Goal: Task Accomplishment & Management: Use online tool/utility

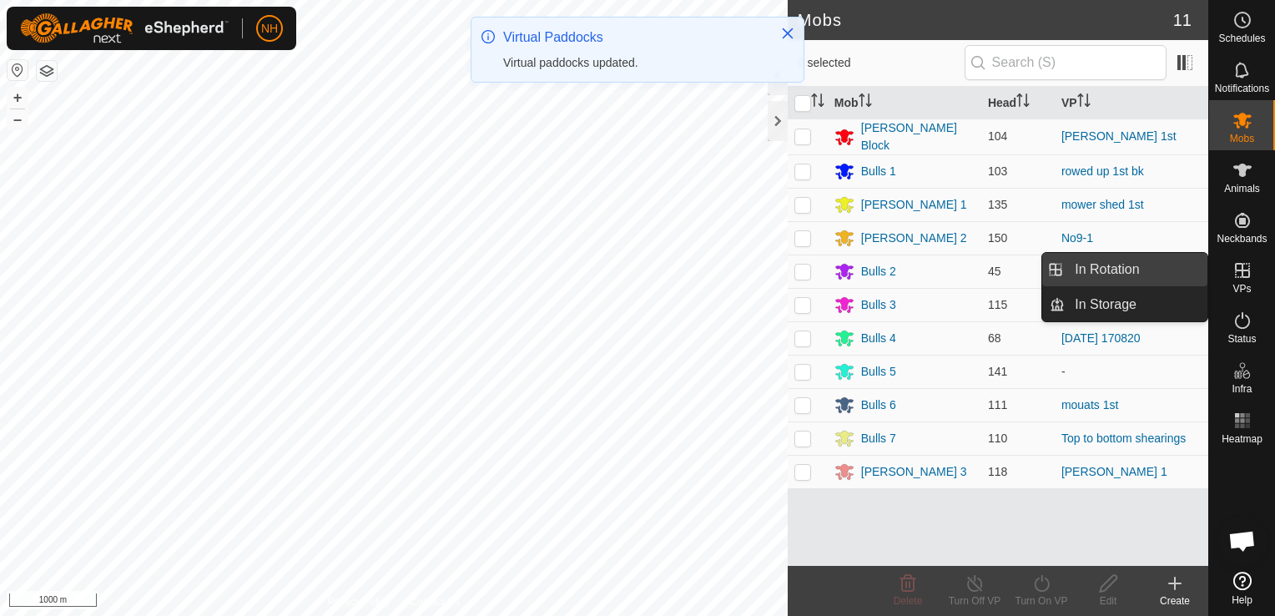
click at [1122, 265] on link "In Rotation" at bounding box center [1136, 269] width 143 height 33
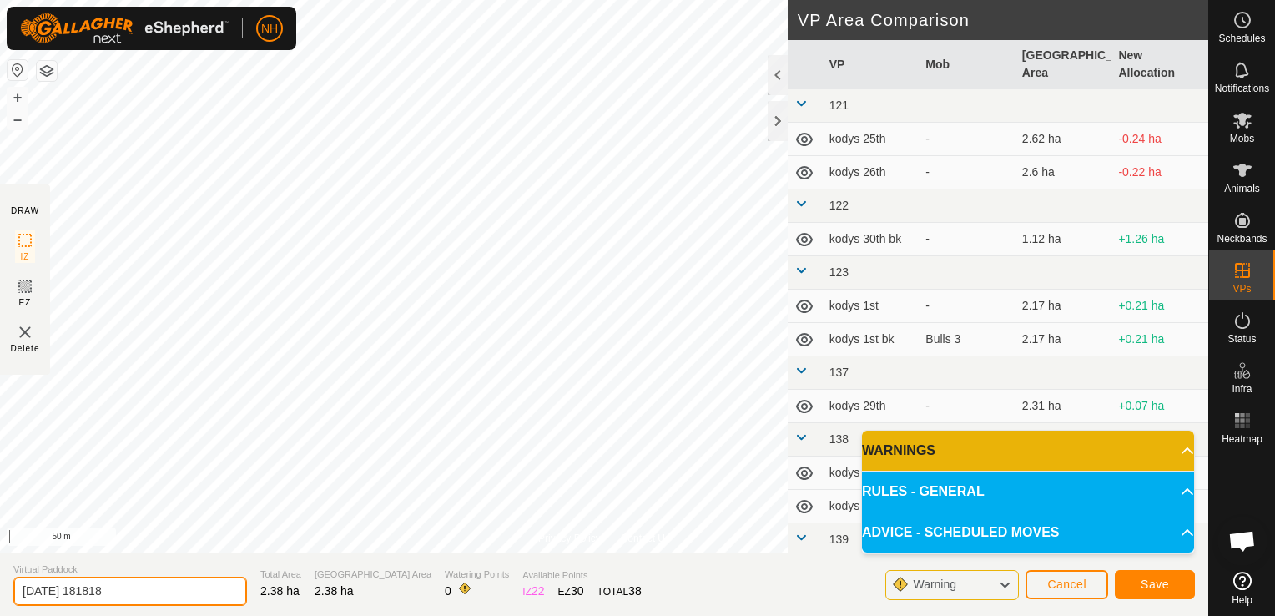
click at [156, 585] on input "[DATE] 181818" at bounding box center [130, 591] width 234 height 29
type input "2"
type input "mower shed 1st 2nd"
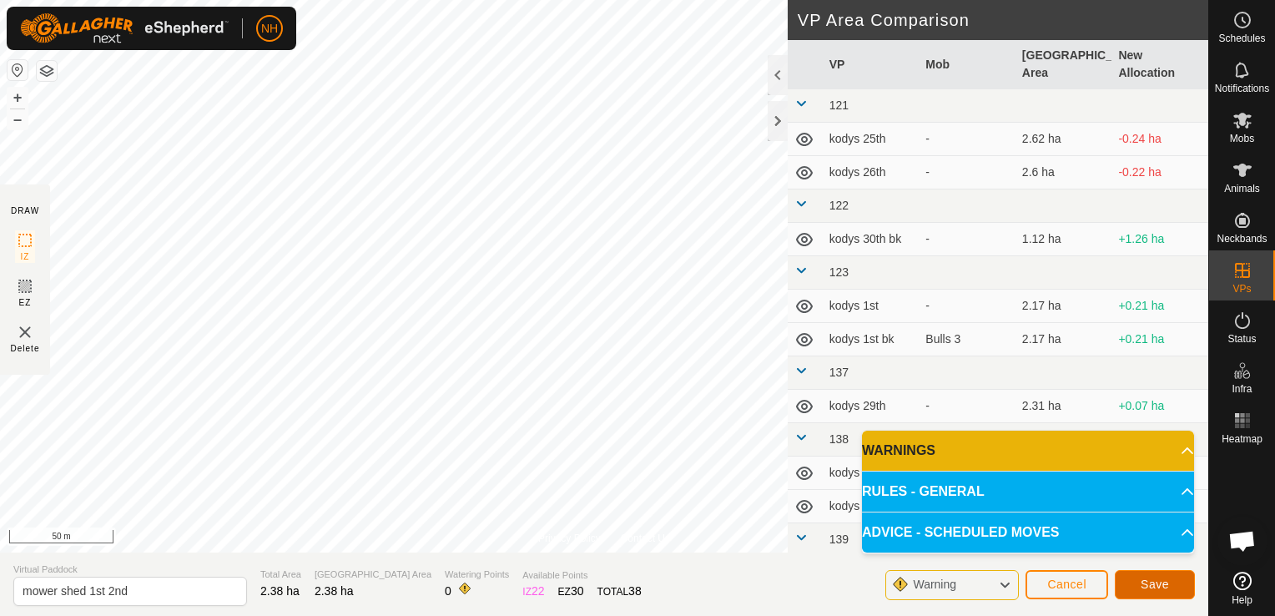
click at [1162, 581] on span "Save" at bounding box center [1155, 583] width 28 height 13
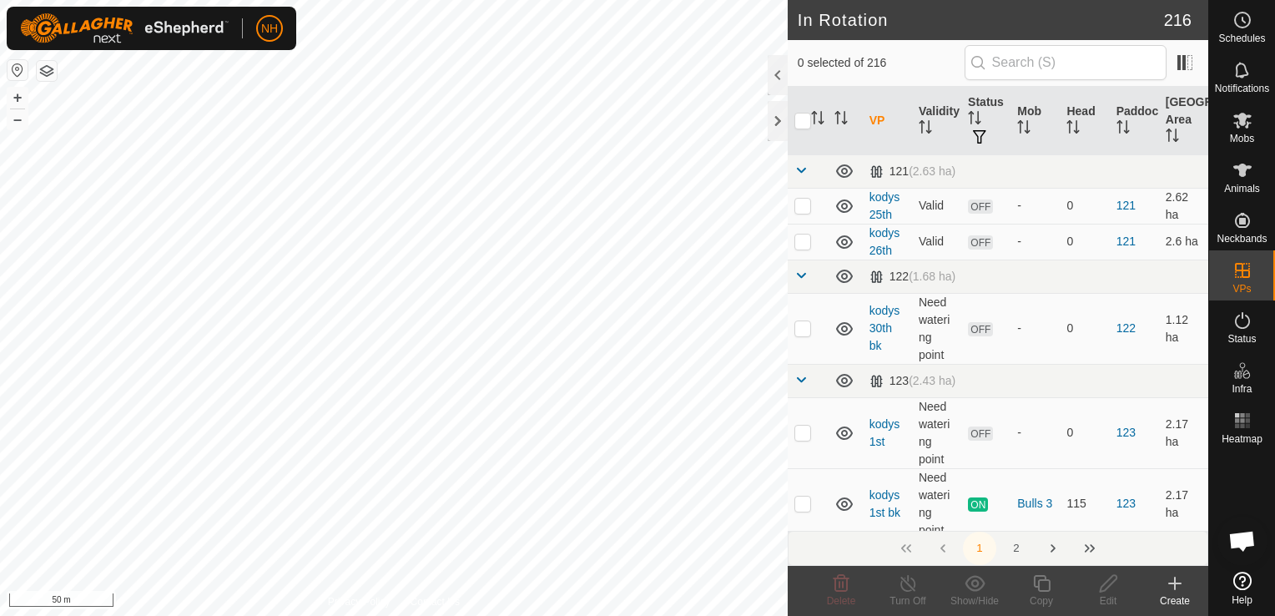
click at [1173, 587] on icon at bounding box center [1175, 583] width 20 height 20
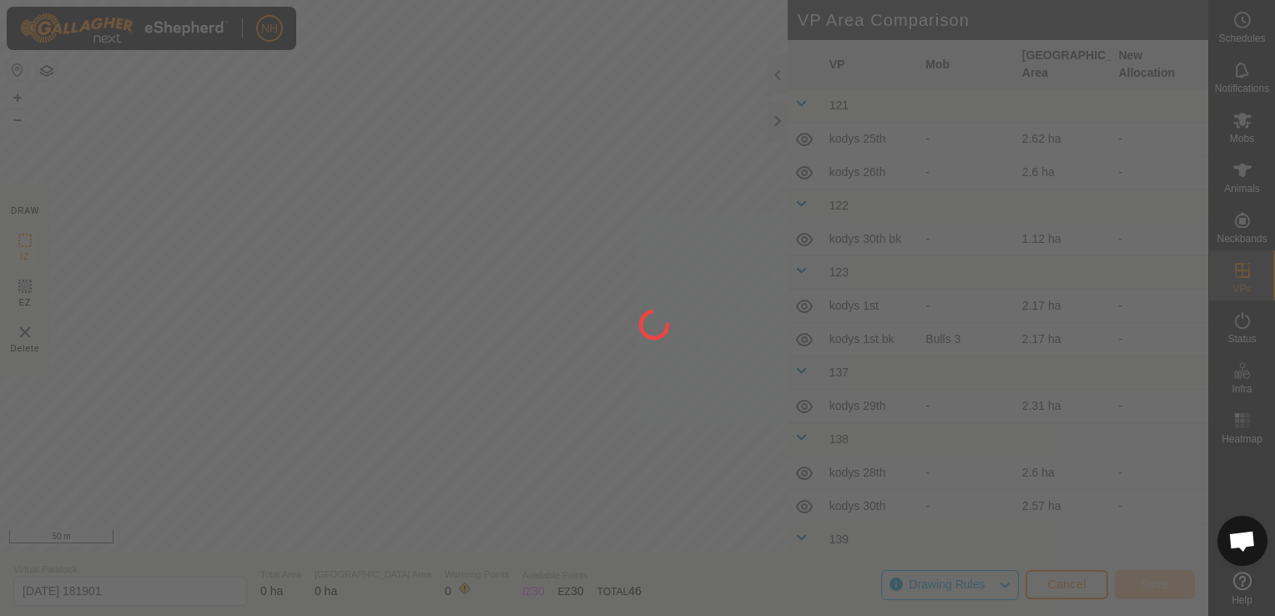
click at [588, 446] on div "NH Schedules Notifications Mobs Animals Neckbands VPs Status Infra Heatmap Help…" at bounding box center [637, 308] width 1275 height 616
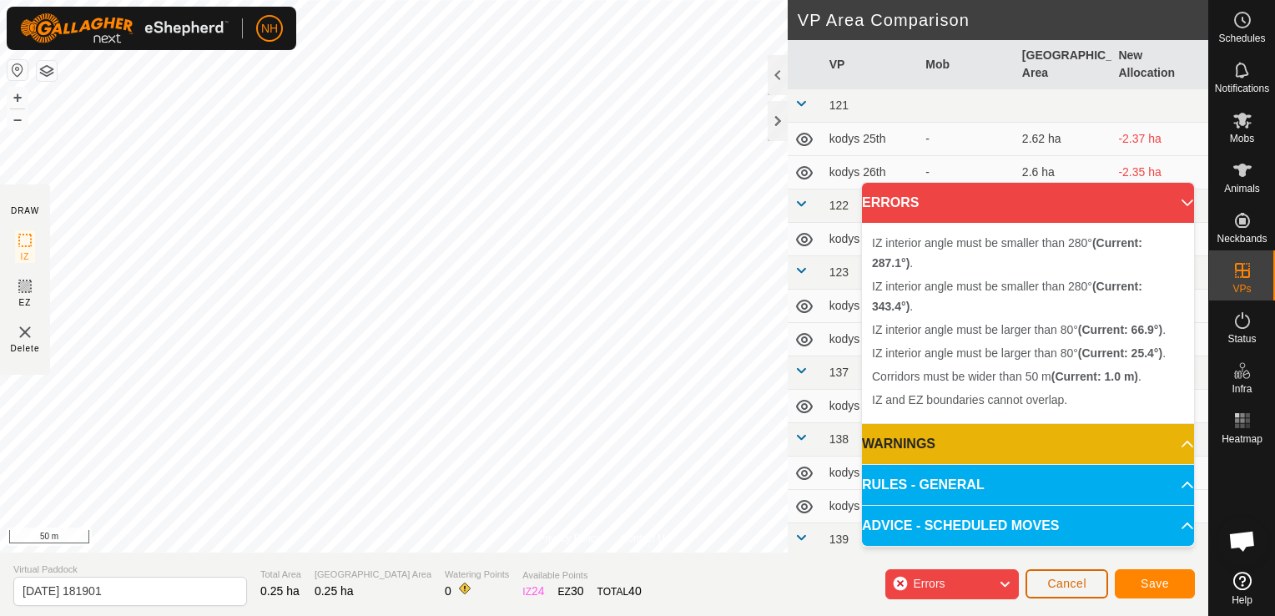
click at [1070, 579] on span "Cancel" at bounding box center [1066, 583] width 39 height 13
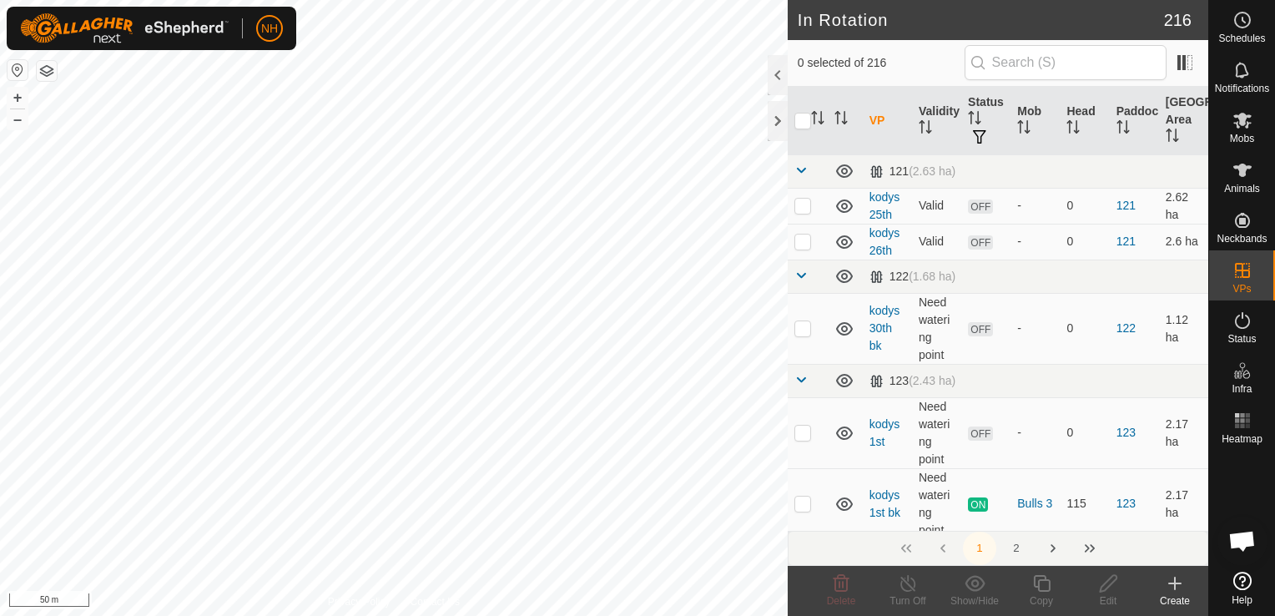
click at [1169, 583] on icon at bounding box center [1175, 583] width 20 height 20
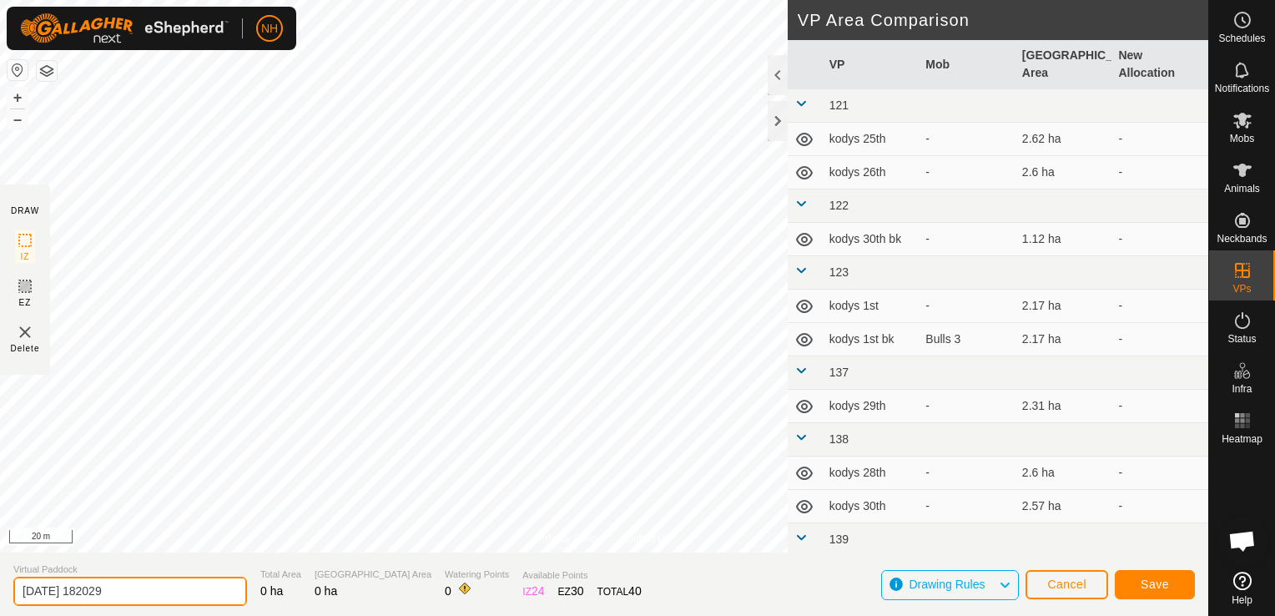
click at [203, 593] on input "[DATE] 182029" at bounding box center [130, 591] width 234 height 29
type input "2"
type input "[PERSON_NAME] 1st bk"
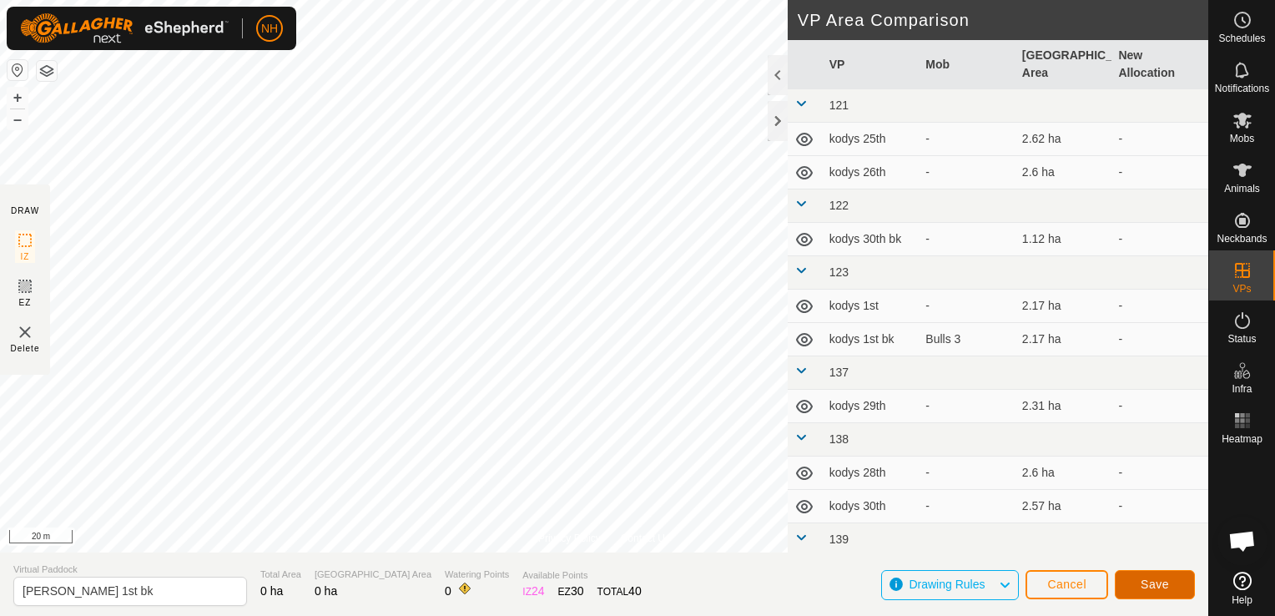
click at [1152, 589] on span "Save" at bounding box center [1155, 583] width 28 height 13
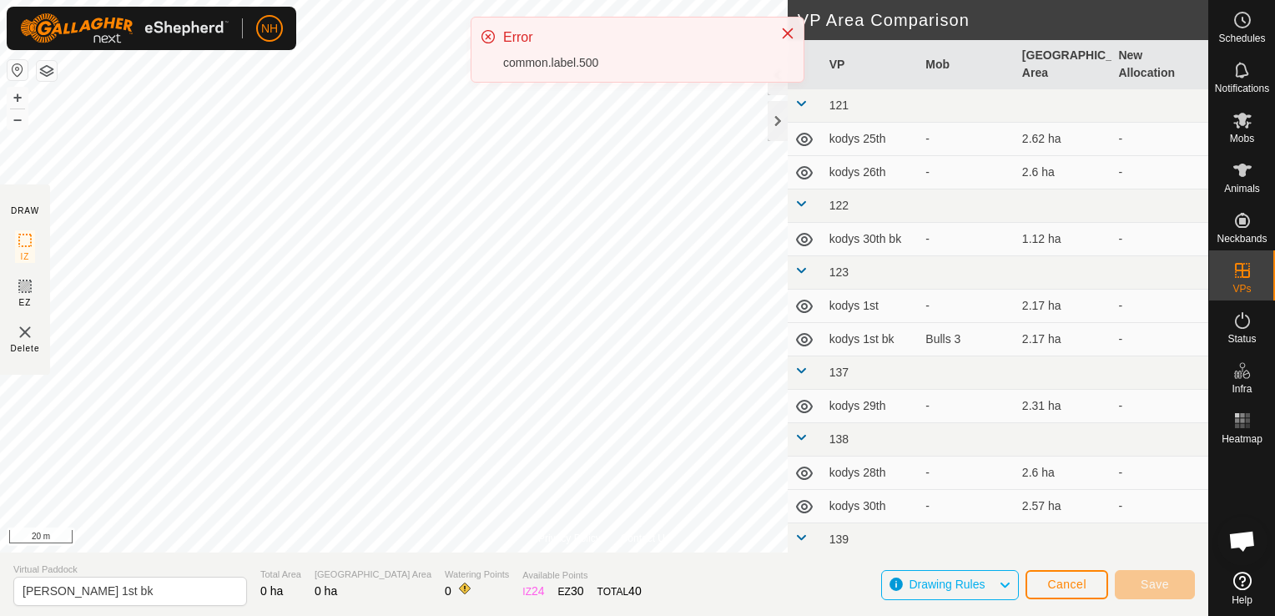
click at [0, 256] on html "NH Schedules Notifications Mobs Animals Neckbands VPs Status Infra Heatmap Help…" at bounding box center [637, 308] width 1275 height 616
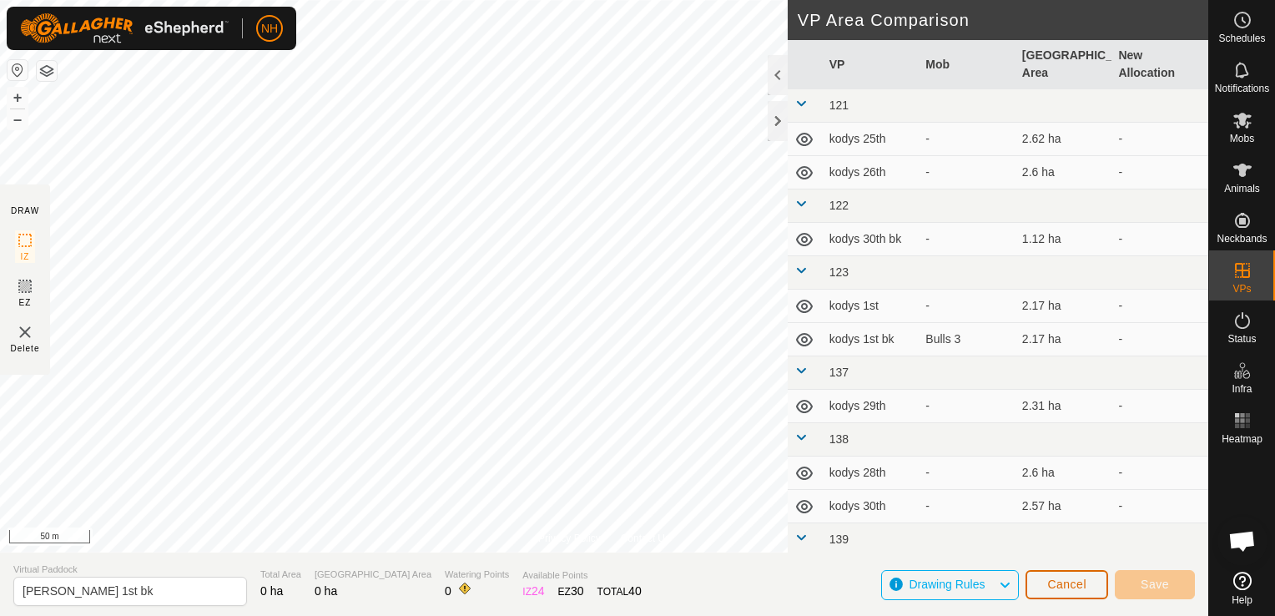
click at [1064, 583] on span "Cancel" at bounding box center [1066, 583] width 39 height 13
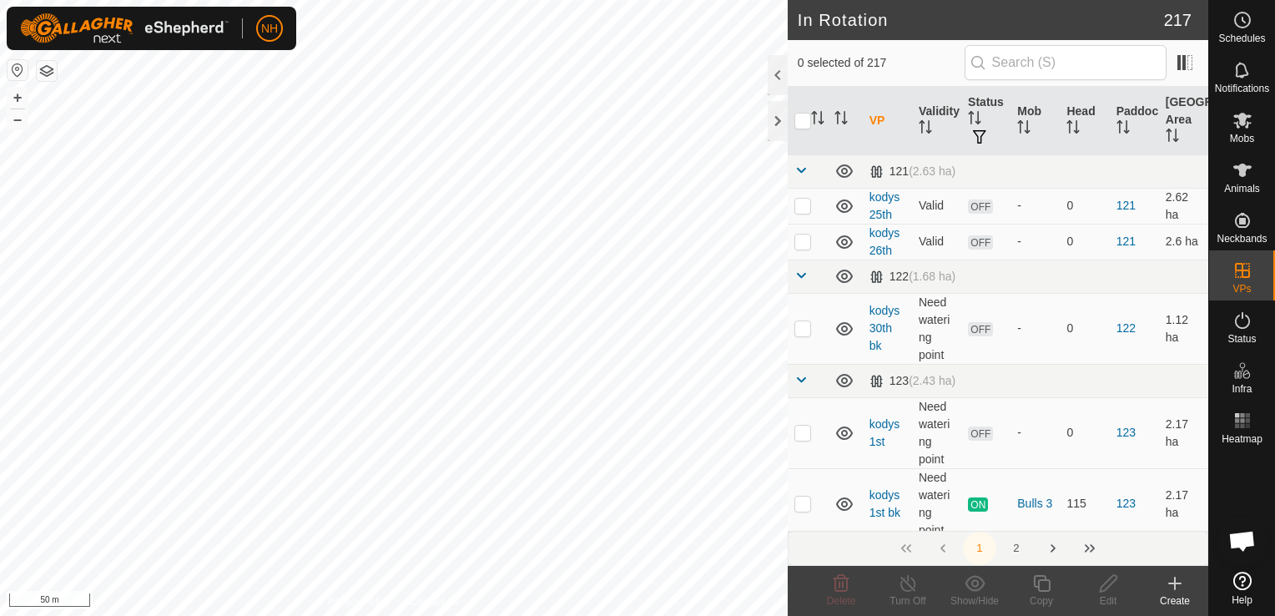
click at [1175, 588] on icon at bounding box center [1175, 583] width 0 height 12
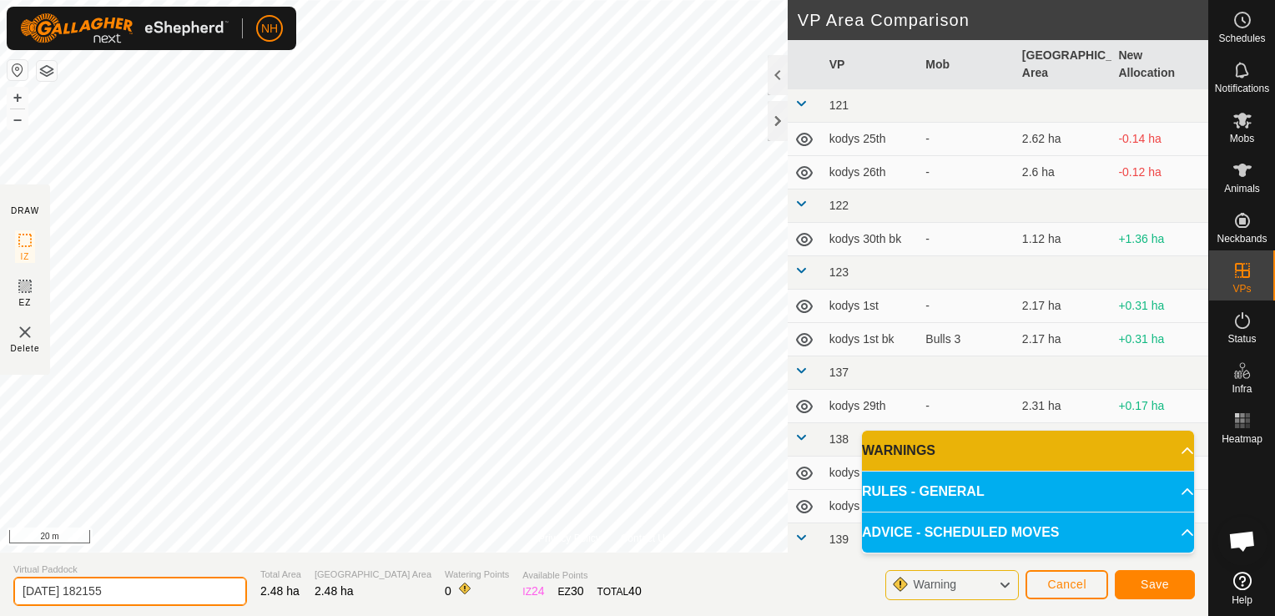
click at [197, 583] on input "[DATE] 182155" at bounding box center [130, 591] width 234 height 29
type input "2"
type input "[PERSON_NAME] 1st bk 2"
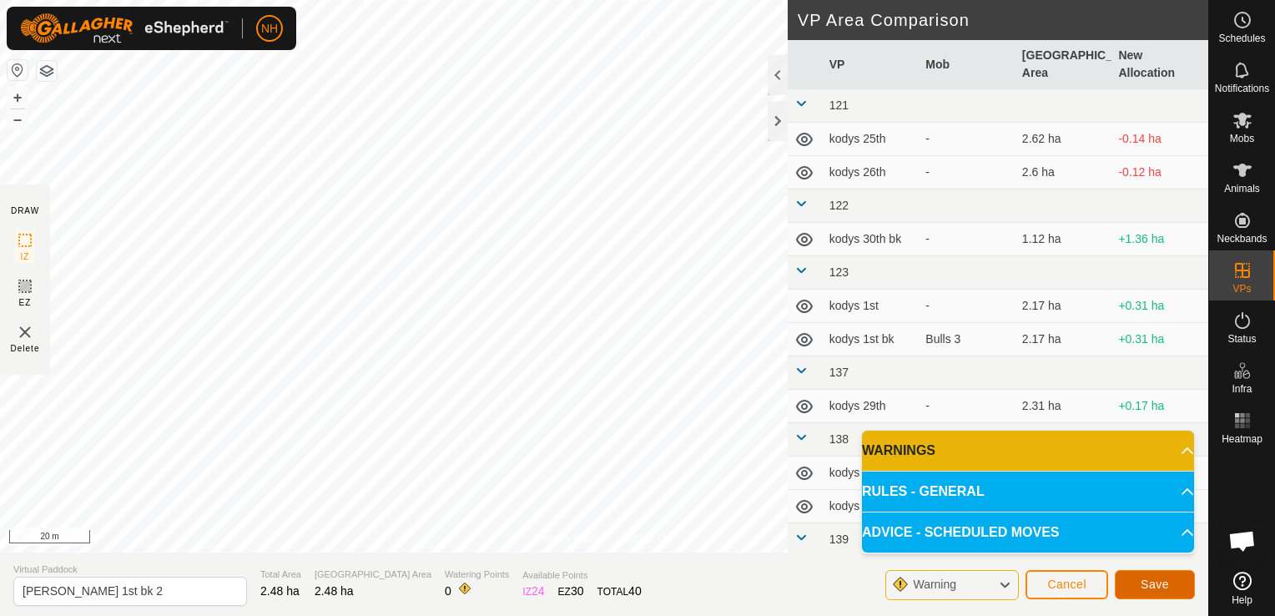
click at [1156, 588] on span "Save" at bounding box center [1155, 583] width 28 height 13
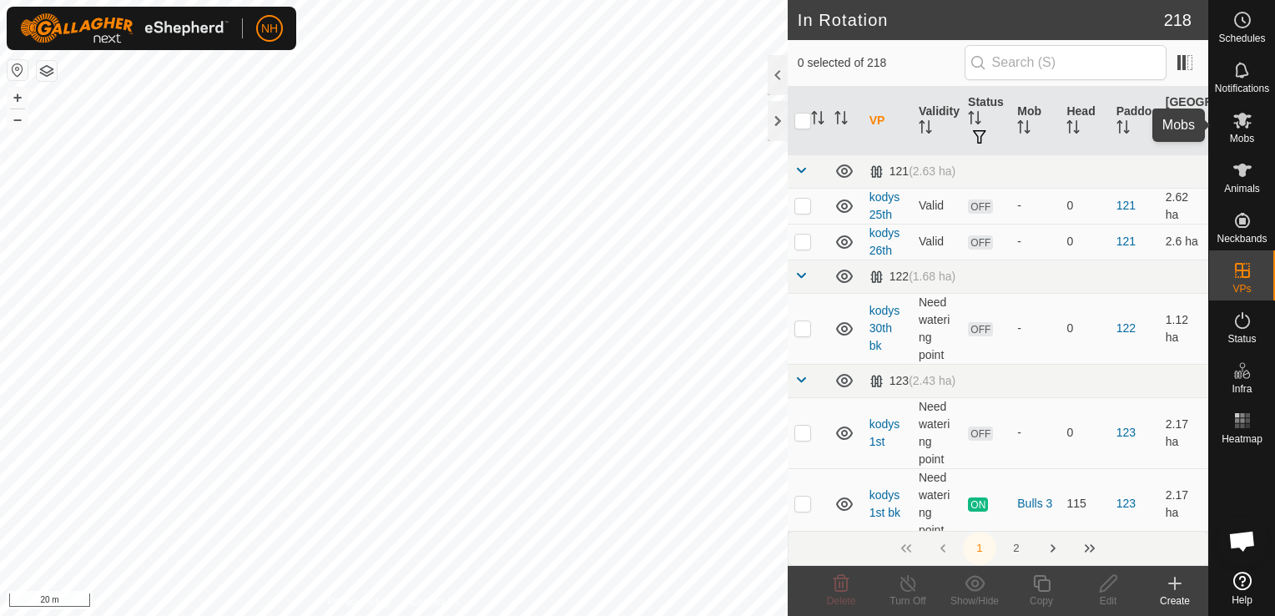
click at [1244, 121] on icon at bounding box center [1242, 121] width 18 height 16
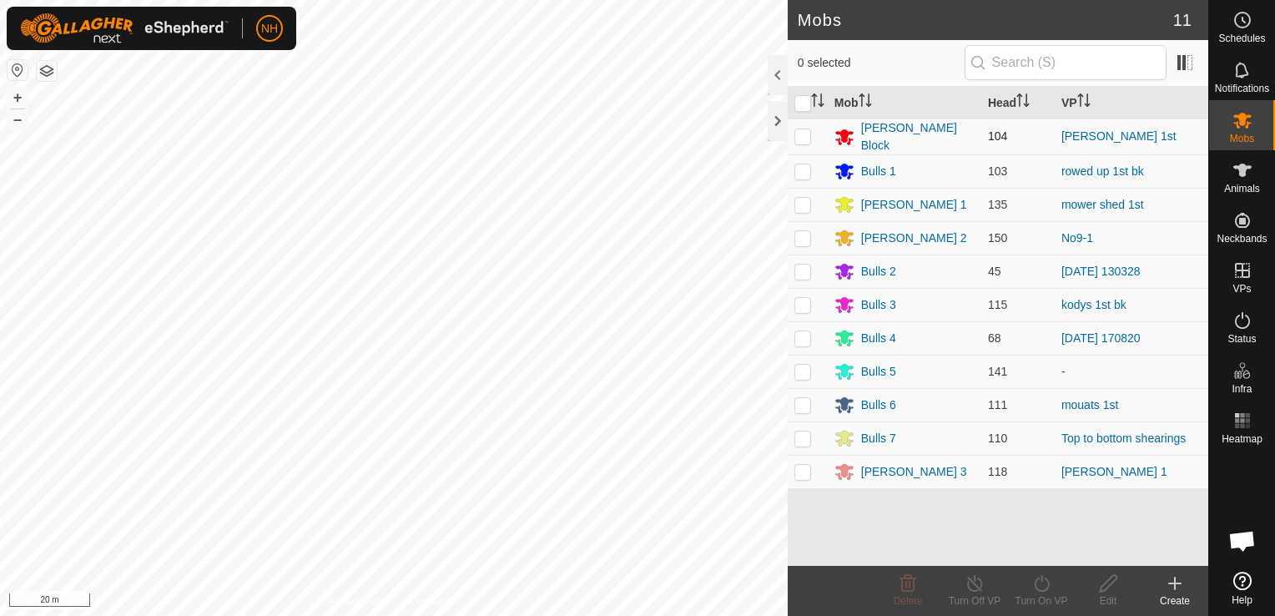
click at [804, 131] on p-checkbox at bounding box center [802, 135] width 17 height 13
checkbox input "true"
click at [1039, 583] on icon at bounding box center [1041, 583] width 21 height 20
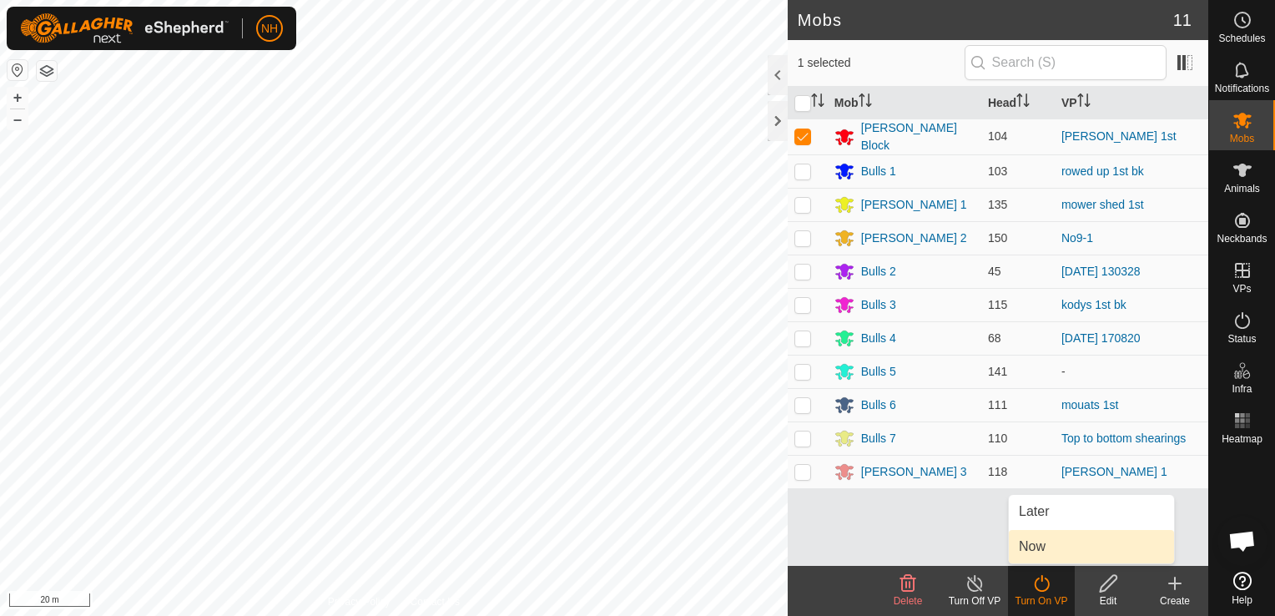
click at [1031, 542] on link "Now" at bounding box center [1091, 546] width 165 height 33
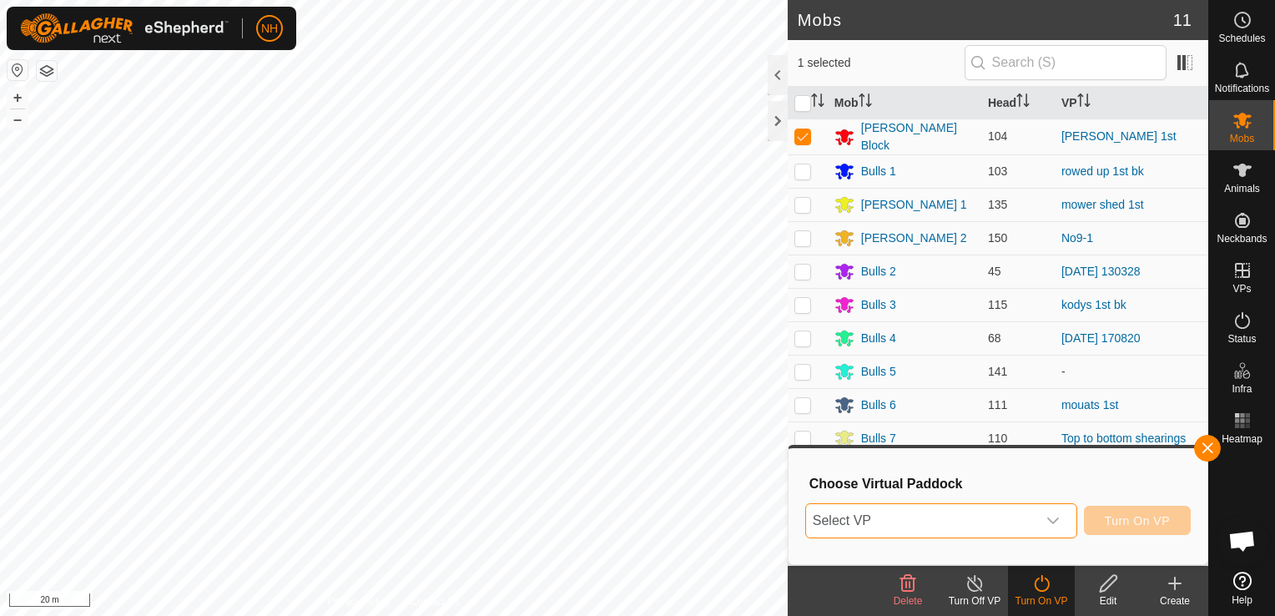
click at [914, 512] on span "Select VP" at bounding box center [921, 520] width 230 height 33
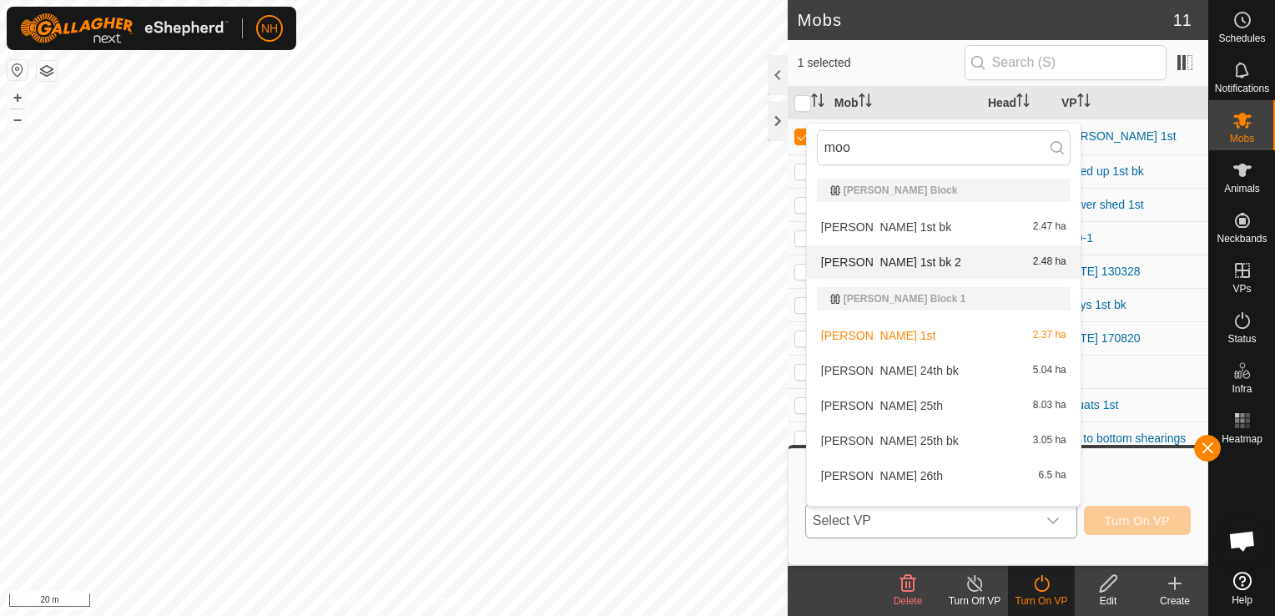
type input "moo"
click at [882, 261] on li "[PERSON_NAME] 1st bk 2 2.48 ha" at bounding box center [944, 261] width 274 height 33
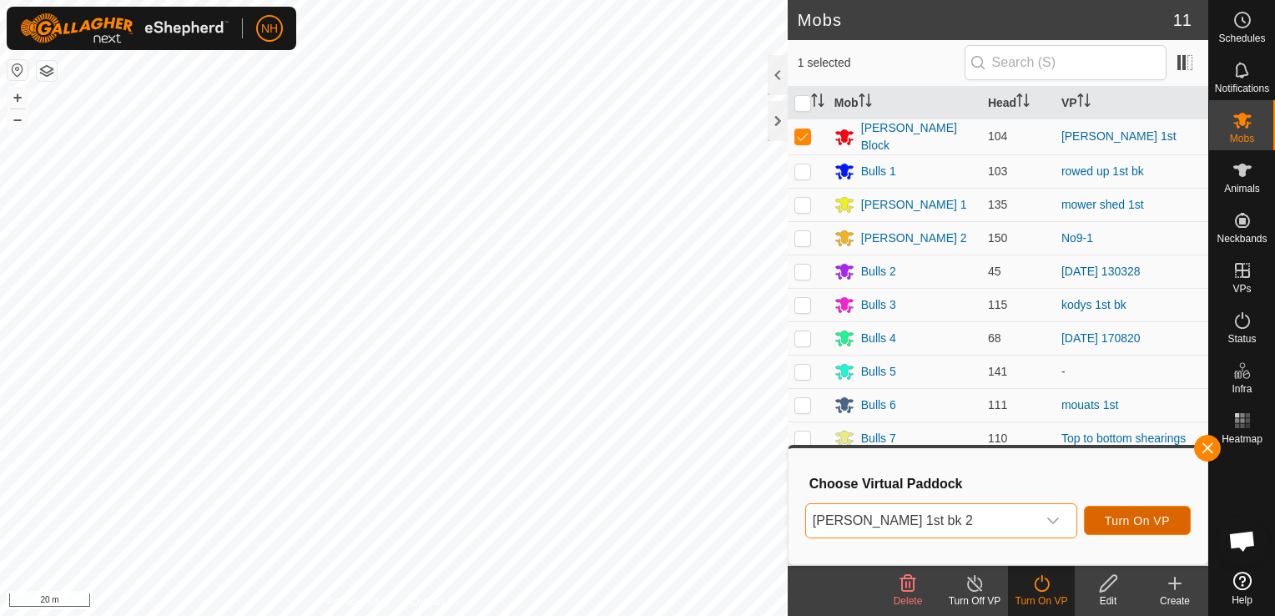
click at [1123, 516] on span "Turn On VP" at bounding box center [1137, 520] width 65 height 13
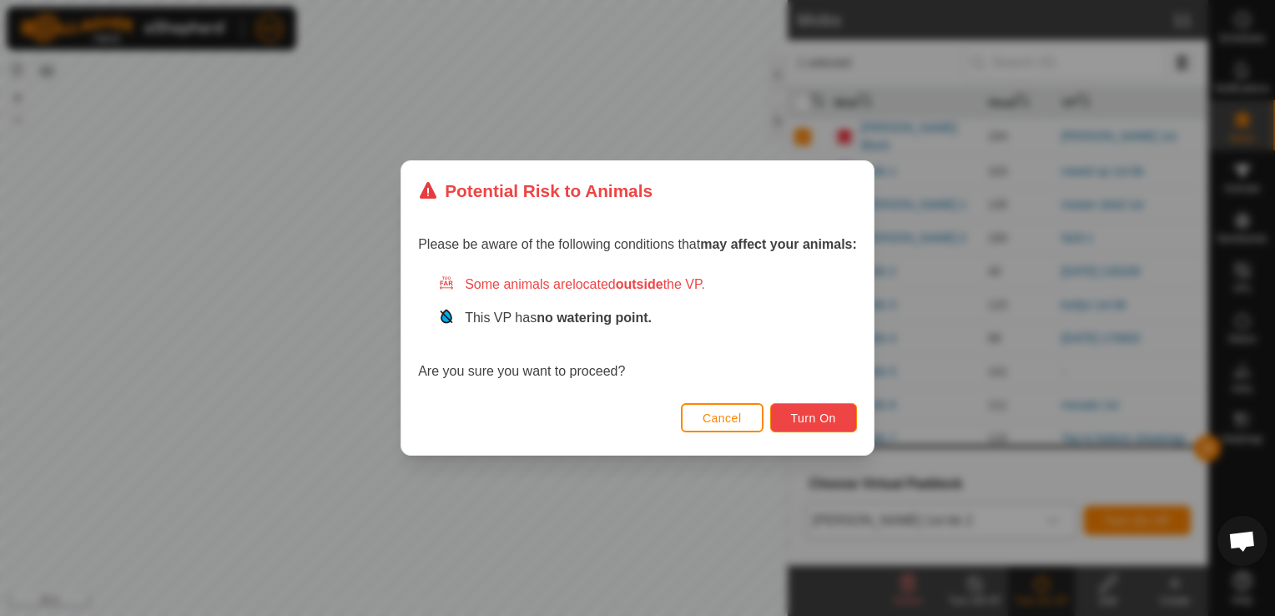
click at [825, 418] on span "Turn On" at bounding box center [813, 417] width 45 height 13
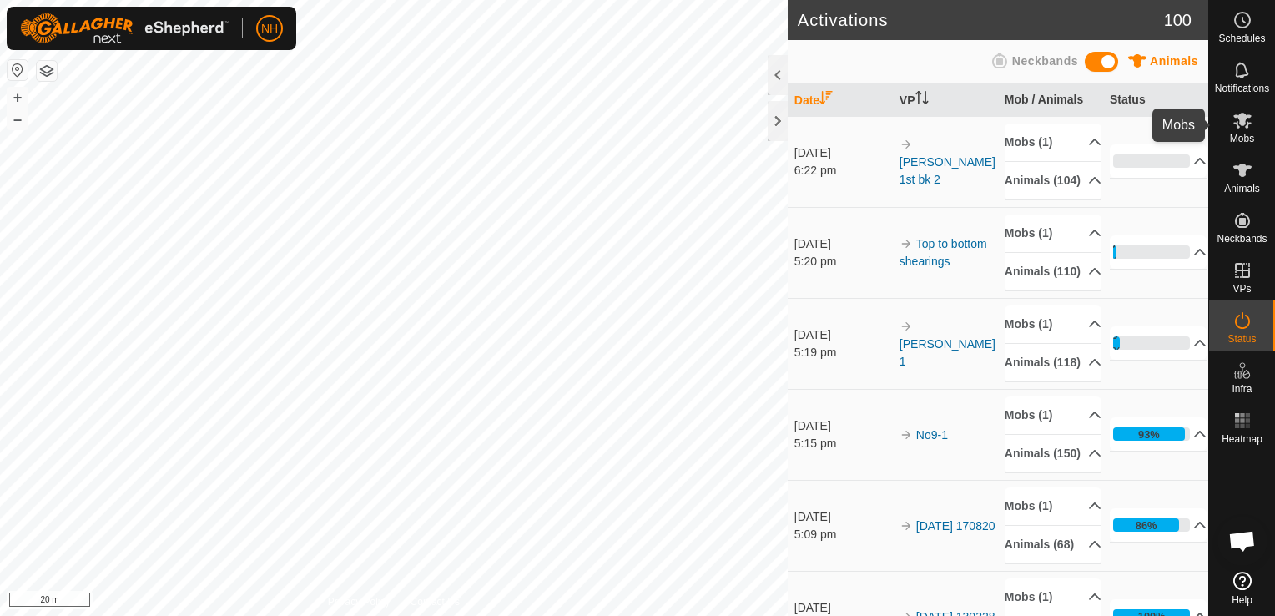
click at [1238, 138] on span "Mobs" at bounding box center [1242, 139] width 24 height 10
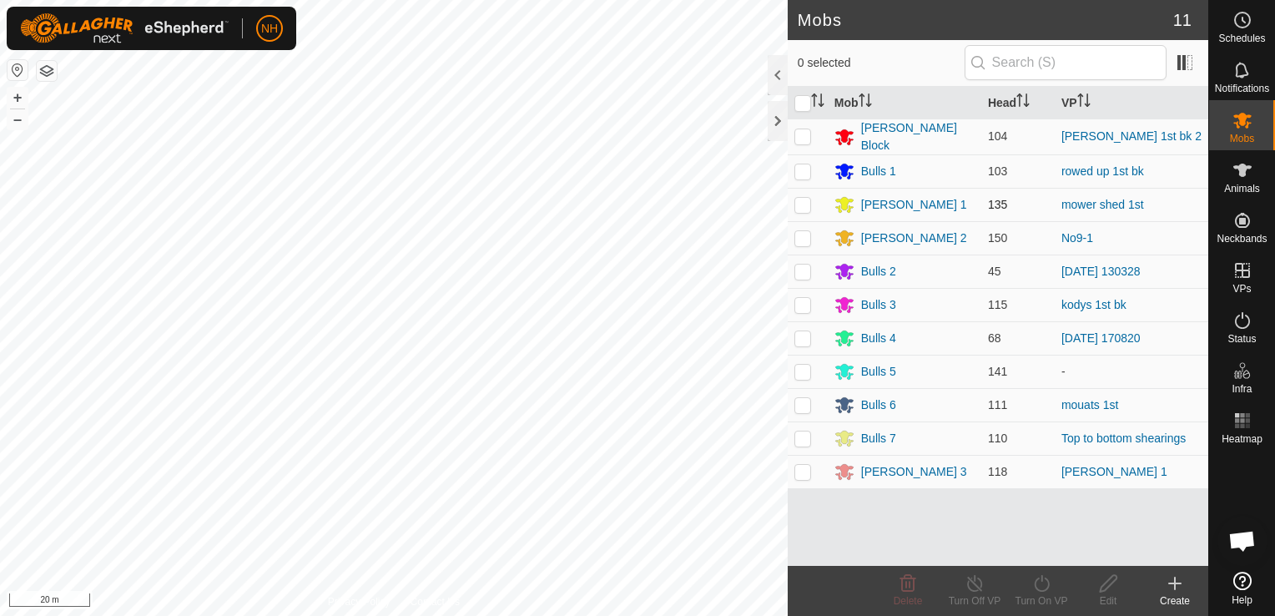
click at [799, 199] on p-checkbox at bounding box center [802, 204] width 17 height 13
checkbox input "true"
click at [1045, 588] on icon at bounding box center [1041, 583] width 21 height 20
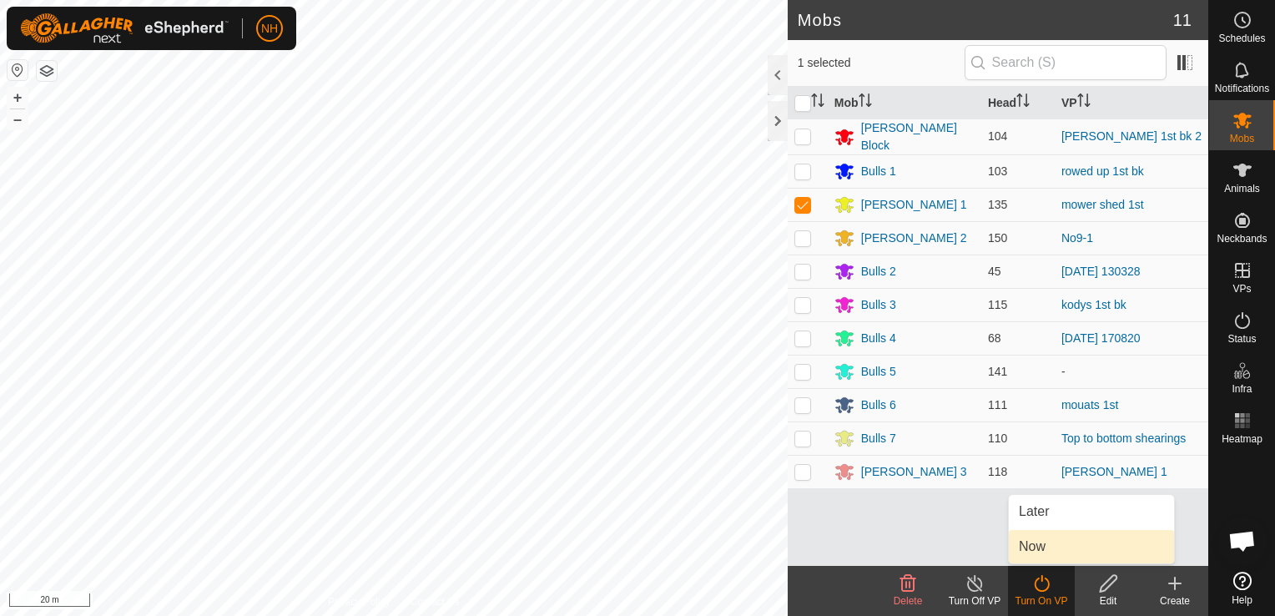
click at [1042, 545] on link "Now" at bounding box center [1091, 546] width 165 height 33
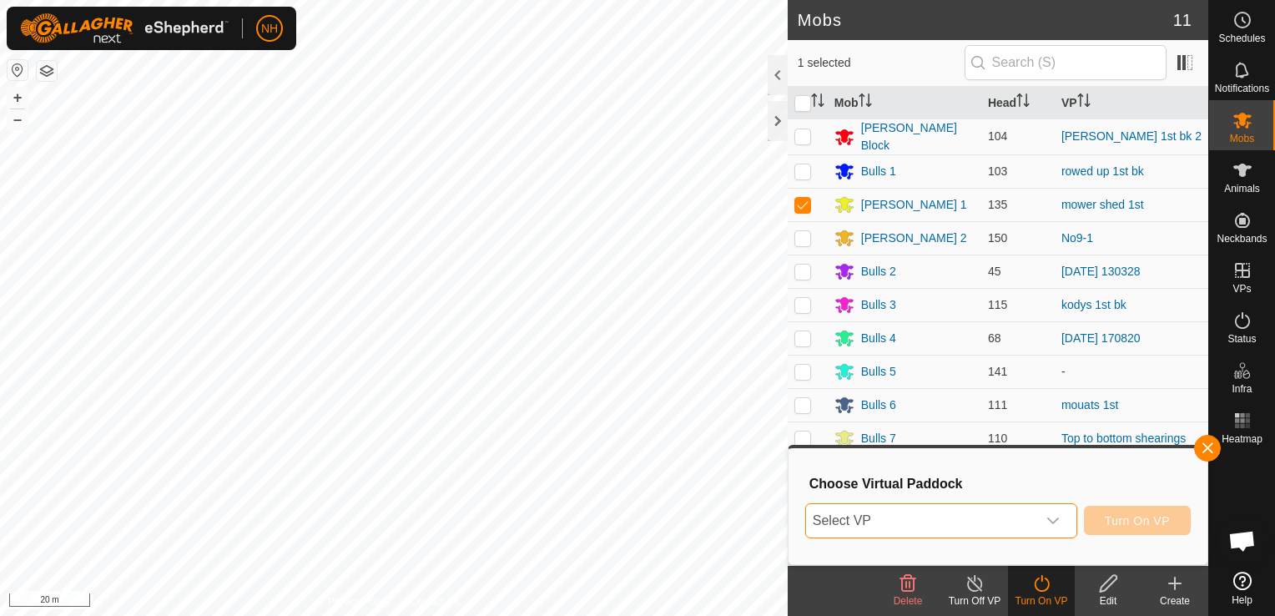
click at [848, 516] on span "Select VP" at bounding box center [921, 520] width 230 height 33
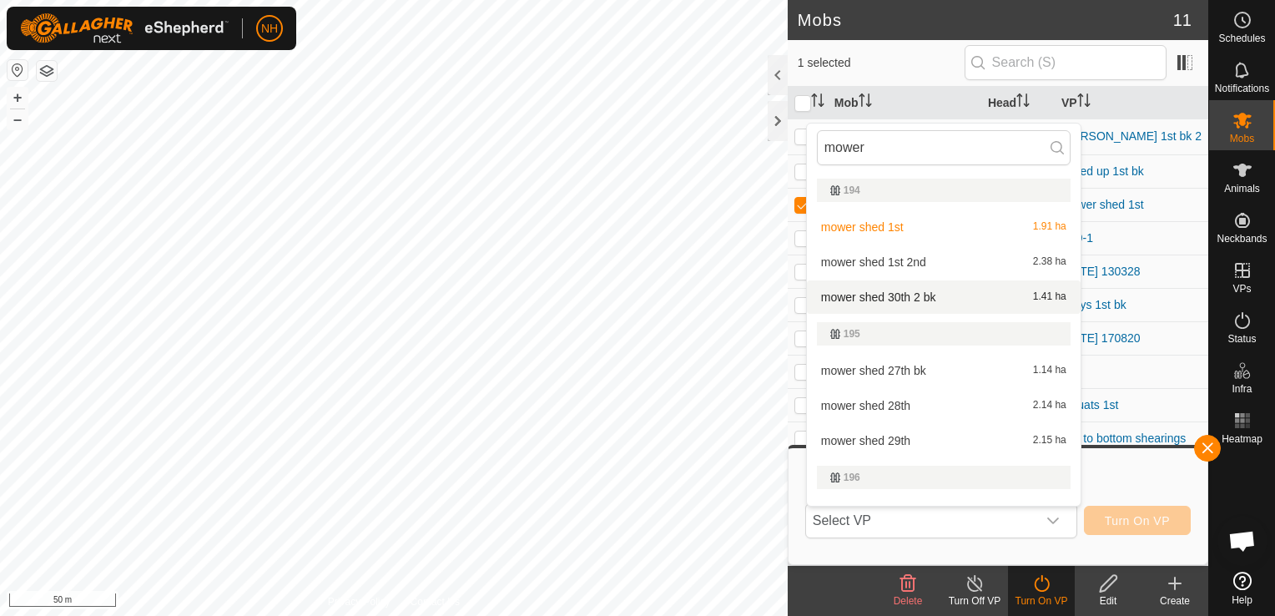
type input "mower"
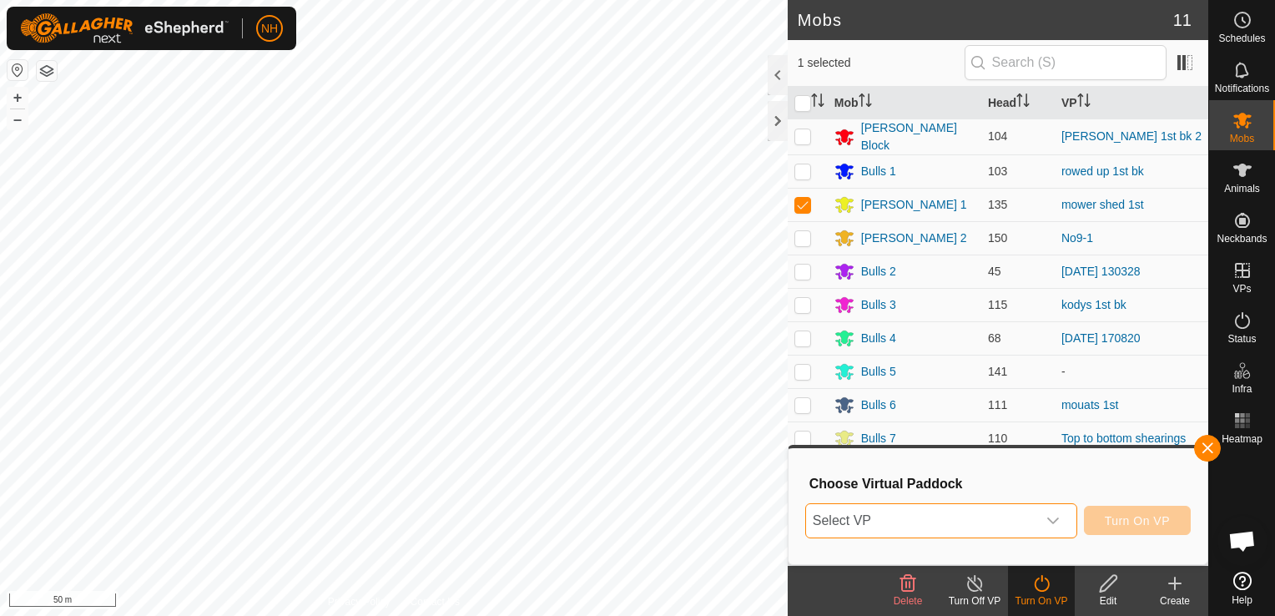
click at [915, 519] on span "Select VP" at bounding box center [921, 520] width 230 height 33
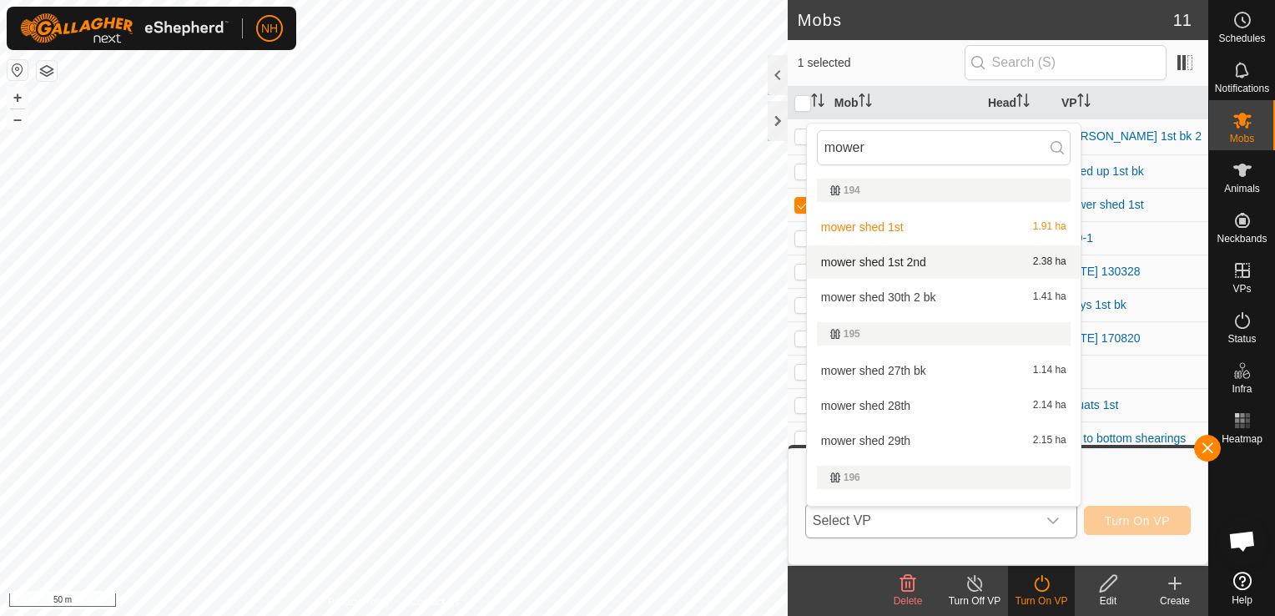
click at [922, 256] on li "mower shed 1st 2nd 2.38 ha" at bounding box center [944, 261] width 274 height 33
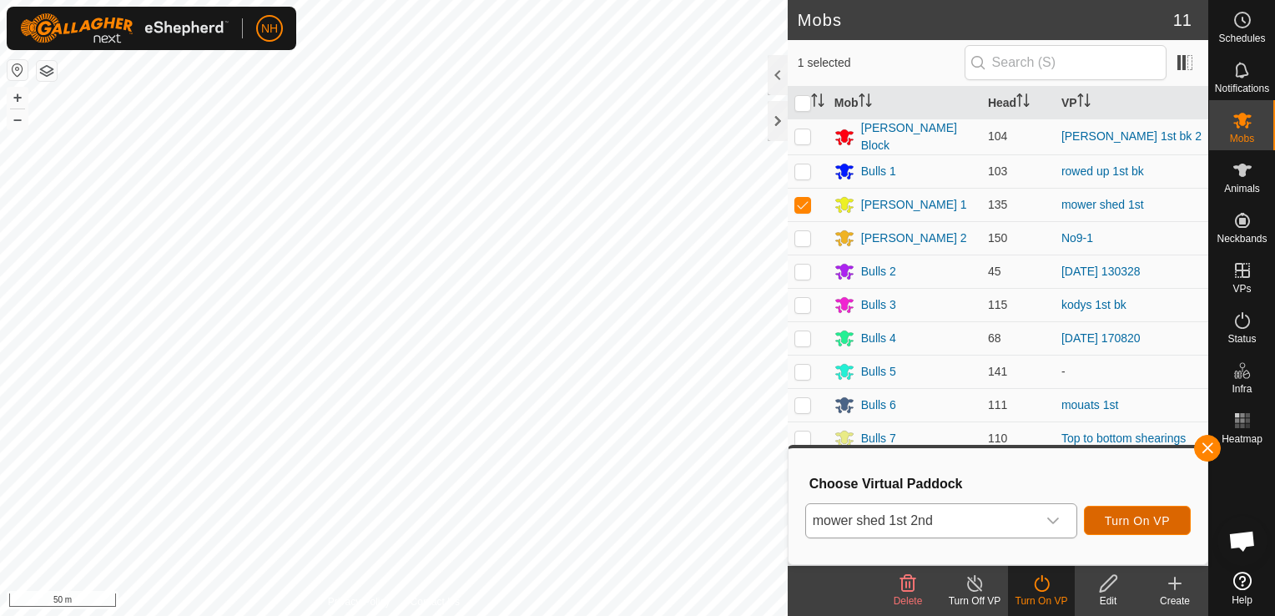
click at [1149, 519] on span "Turn On VP" at bounding box center [1137, 520] width 65 height 13
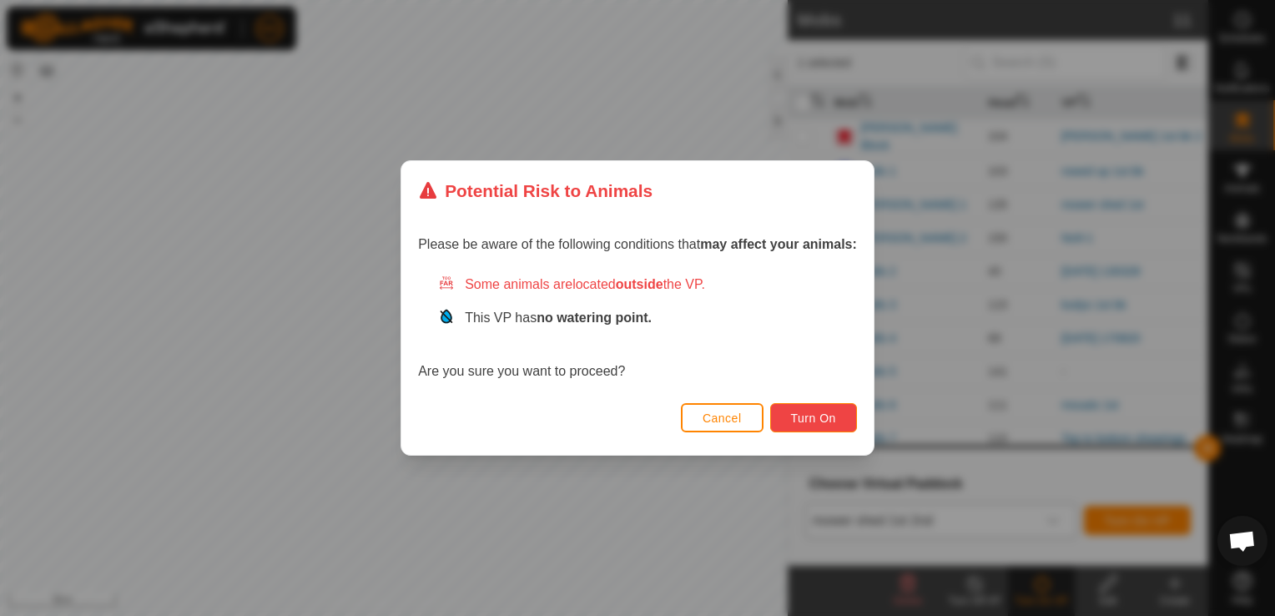
click at [813, 419] on span "Turn On" at bounding box center [813, 417] width 45 height 13
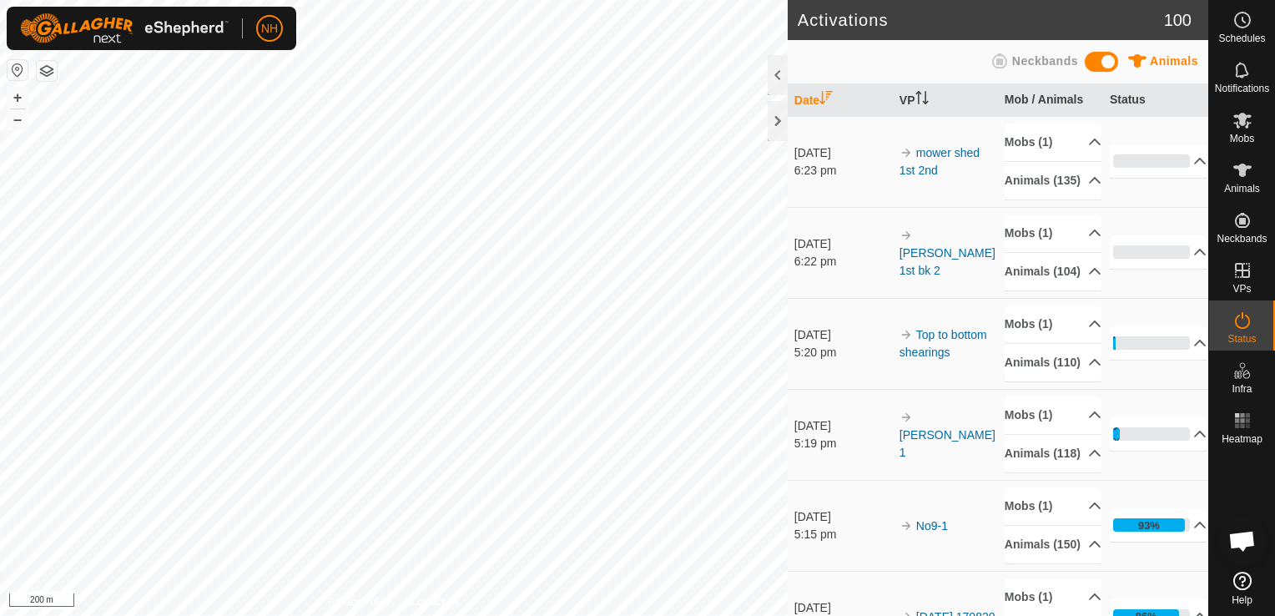
click at [371, 615] on html "NH Schedules Notifications Mobs Animals Neckbands VPs Status Infra Heatmap Help…" at bounding box center [637, 308] width 1275 height 616
